Goal: Task Accomplishment & Management: Manage account settings

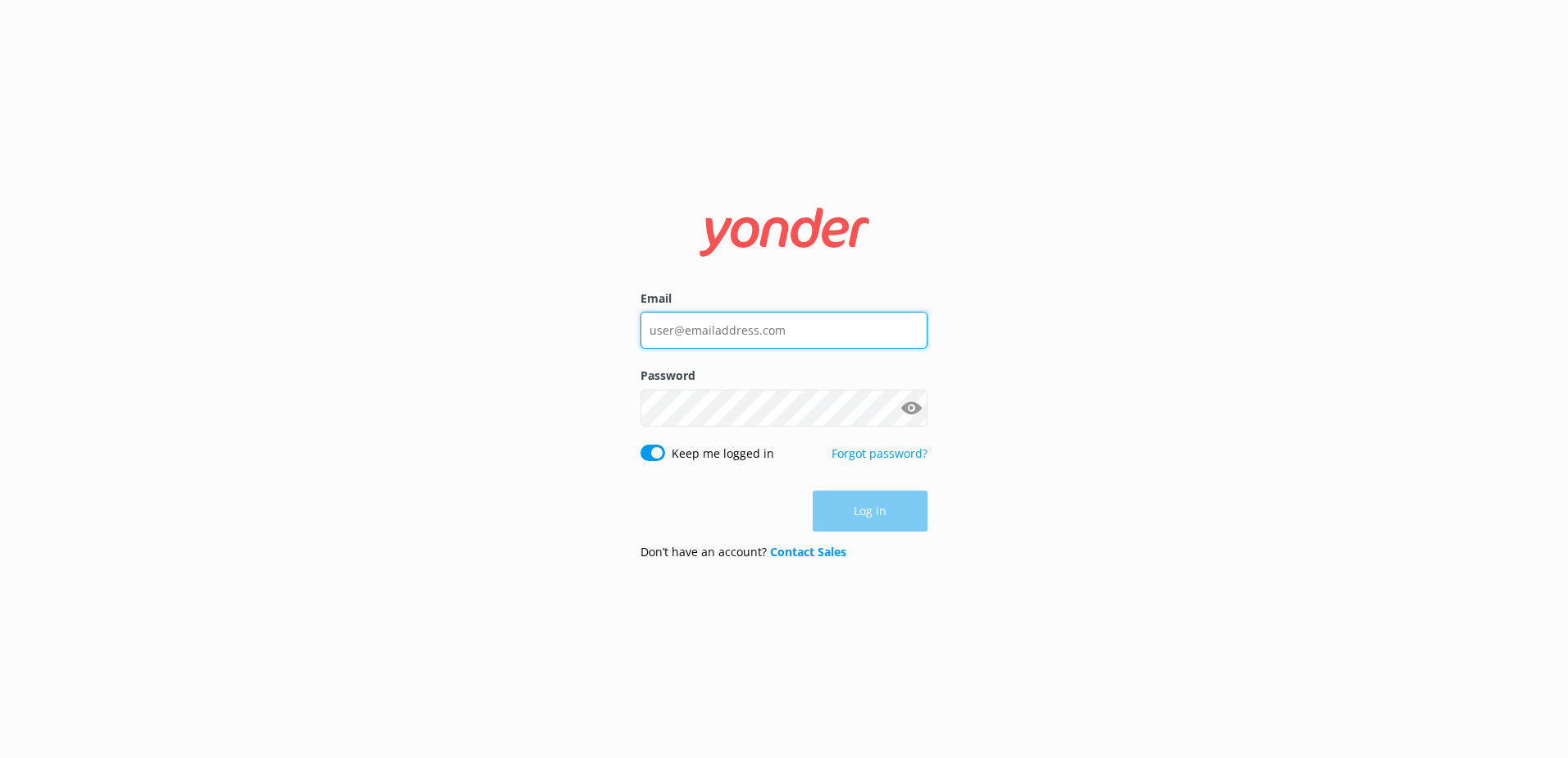
click at [730, 327] on input "Email" at bounding box center [784, 330] width 287 height 37
drag, startPoint x: 778, startPoint y: 328, endPoint x: 416, endPoint y: 328, distance: 362.0
click at [431, 328] on div "Email [EMAIL_ADDRESS][DOMAIN_NAME] Password Show password Keep me logged in For…" at bounding box center [784, 379] width 1568 height 758
type input "[EMAIL_ADDRESS][DOMAIN_NAME]"
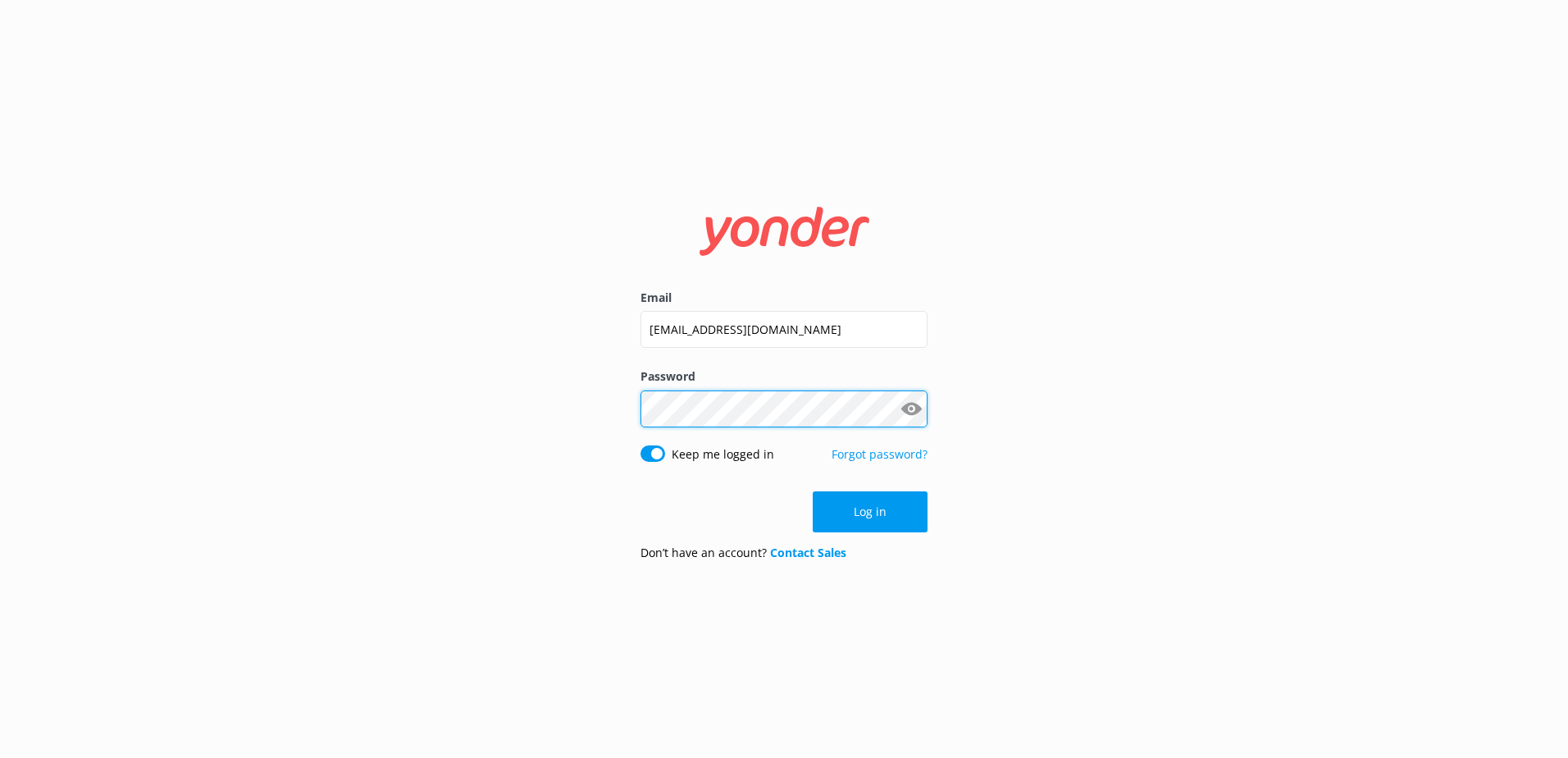
click button "Log in" at bounding box center [870, 511] width 115 height 41
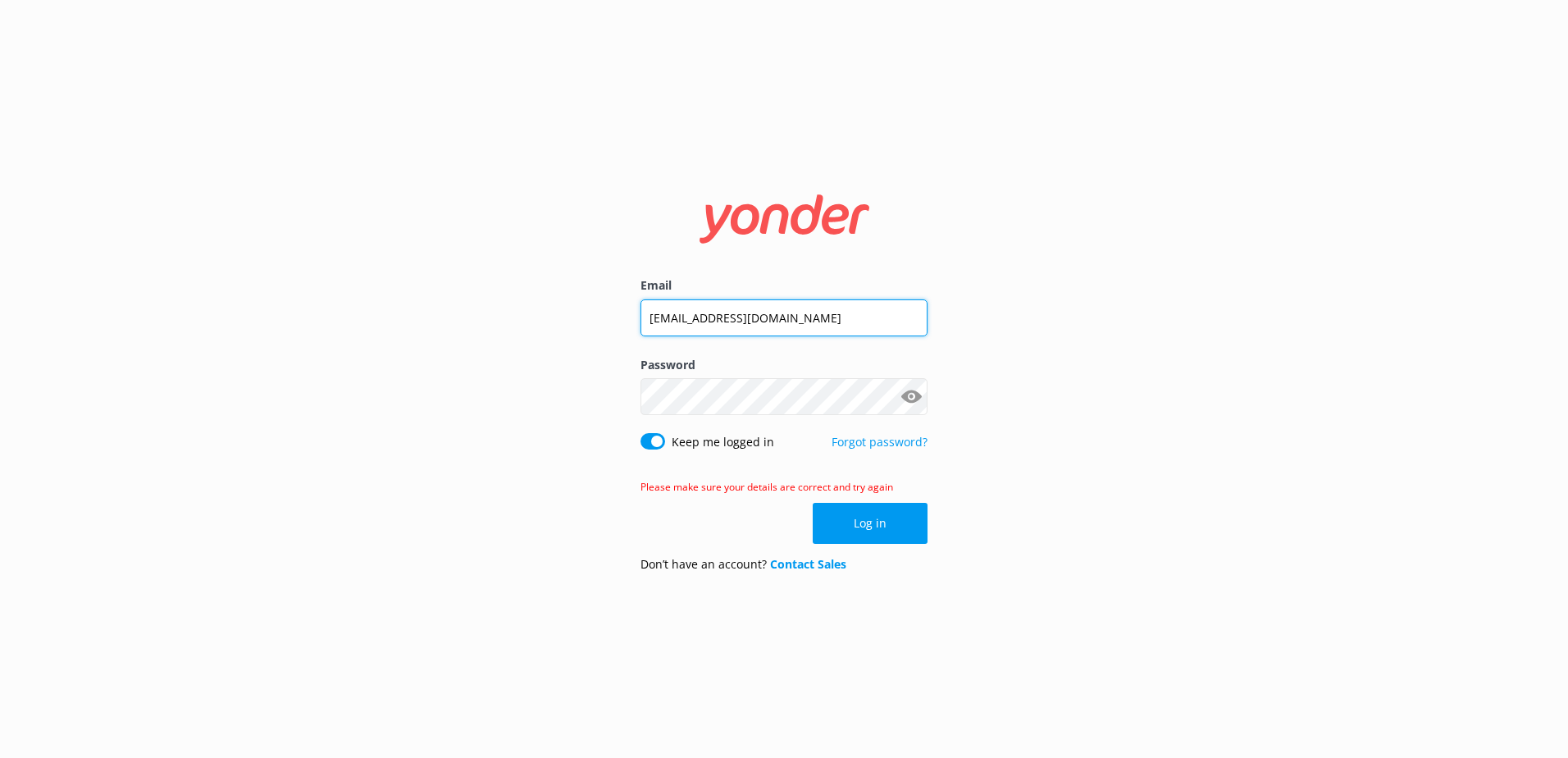
drag, startPoint x: 683, startPoint y: 323, endPoint x: 603, endPoint y: 308, distance: 81.4
click at [607, 310] on div "Email [EMAIL_ADDRESS][DOMAIN_NAME] Password Show password Keep me logged in For…" at bounding box center [784, 379] width 1568 height 758
type input "[EMAIL_ADDRESS][DOMAIN_NAME]"
